Goal: Task Accomplishment & Management: Manage account settings

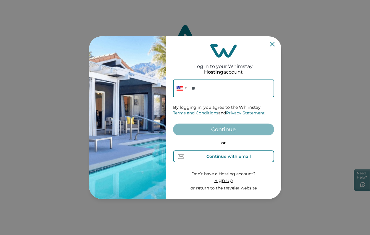
click at [216, 155] on div "Continue with email" at bounding box center [228, 156] width 44 height 5
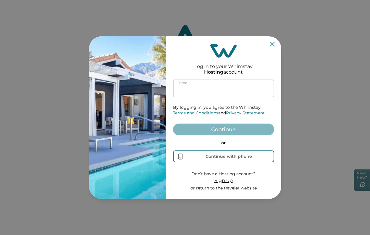
click at [199, 90] on input at bounding box center [223, 89] width 101 height 18
paste input "**********"
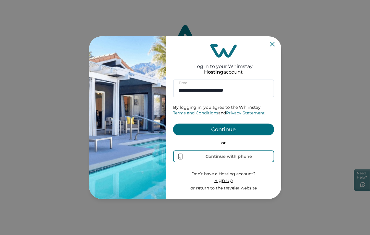
type input "**********"
click at [214, 127] on button "Continue" at bounding box center [223, 130] width 101 height 12
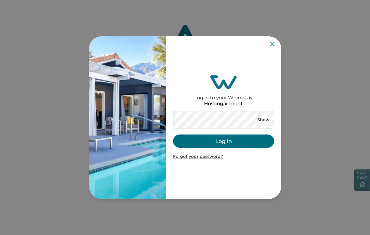
click at [217, 142] on button "Log in" at bounding box center [223, 141] width 101 height 13
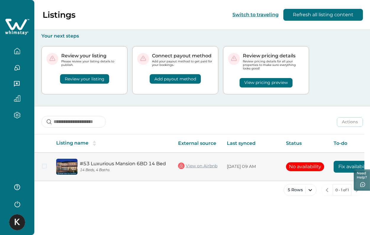
click at [198, 167] on link "View on Airbnb" at bounding box center [197, 166] width 39 height 8
click at [103, 162] on link "#53 Luxurious Mansion 6BD 14 Bed" at bounding box center [124, 164] width 89 height 6
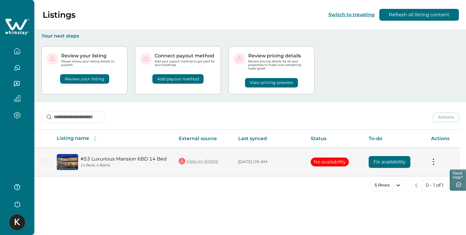
click at [370, 162] on button "Fix availability" at bounding box center [389, 162] width 42 height 12
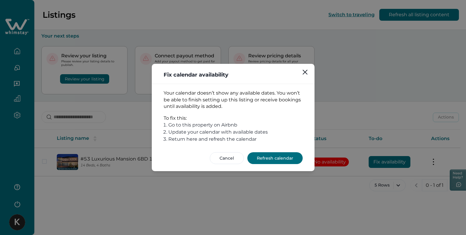
click at [268, 160] on button "Refresh calendar" at bounding box center [274, 158] width 55 height 12
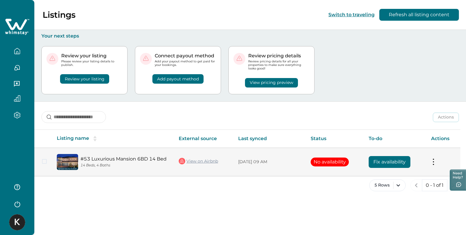
drag, startPoint x: 312, startPoint y: 161, endPoint x: 347, endPoint y: 161, distance: 34.6
click at [347, 161] on button "No availability" at bounding box center [329, 162] width 38 height 9
